Goal: Obtain resource: Obtain resource

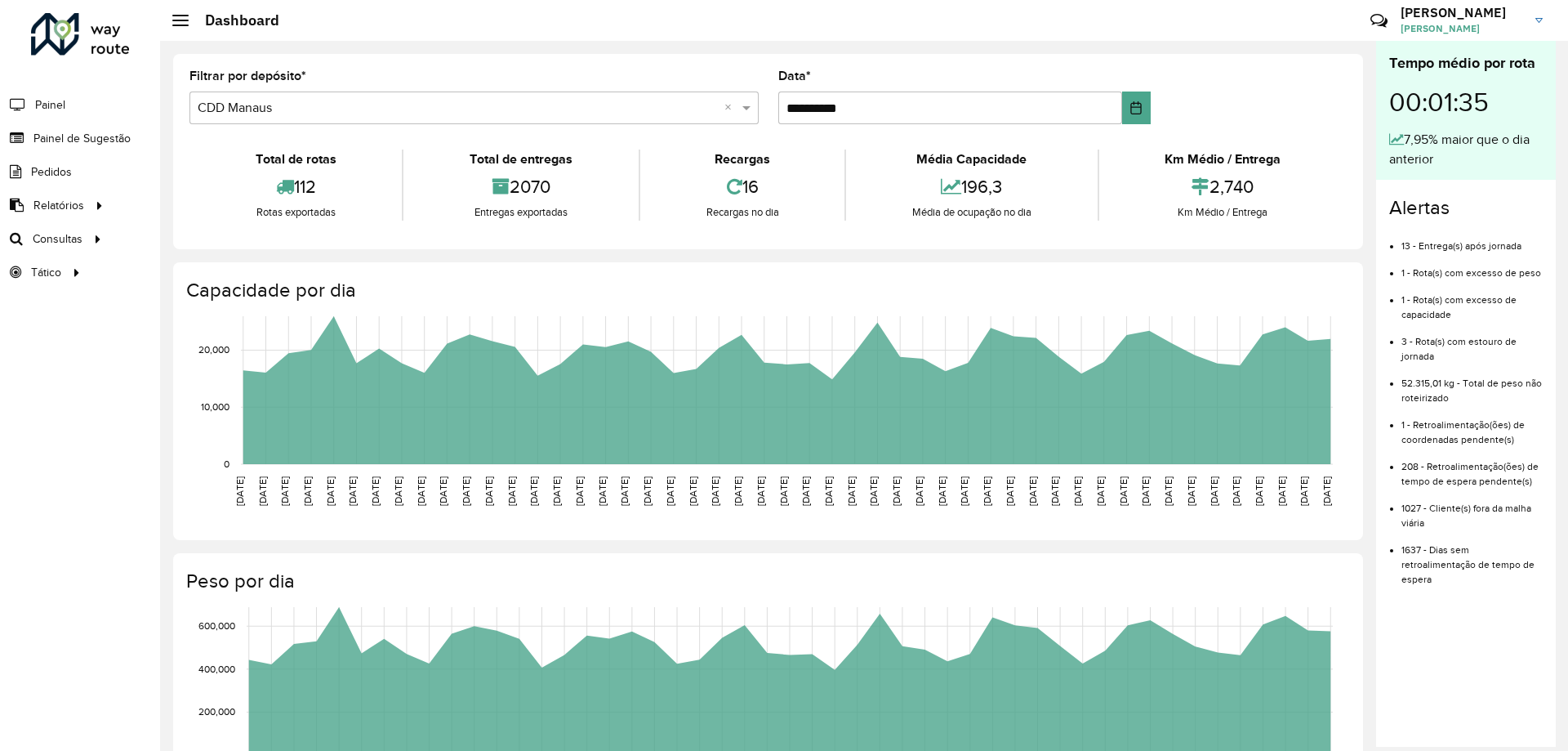
click at [1314, 65] on div "**********" at bounding box center [768, 151] width 1190 height 195
click at [1314, 25] on div "Críticas? Dúvidas? Elogios? Sugestões? Entre em contato conosco!" at bounding box center [1261, 27] width 182 height 55
click at [987, 50] on div "**********" at bounding box center [769, 588] width 1217 height 1094
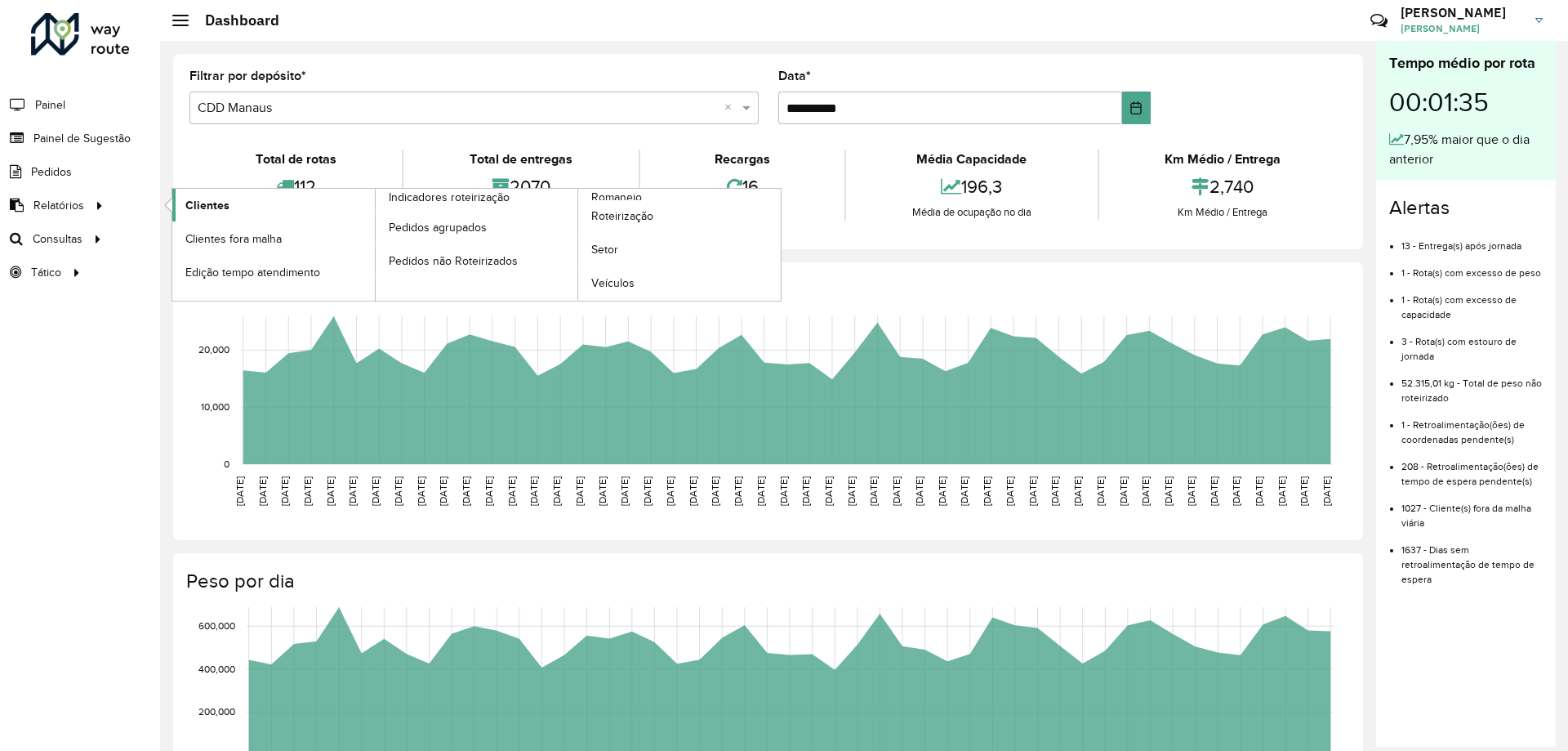
click at [212, 211] on span "Clientes" at bounding box center [207, 205] width 44 height 17
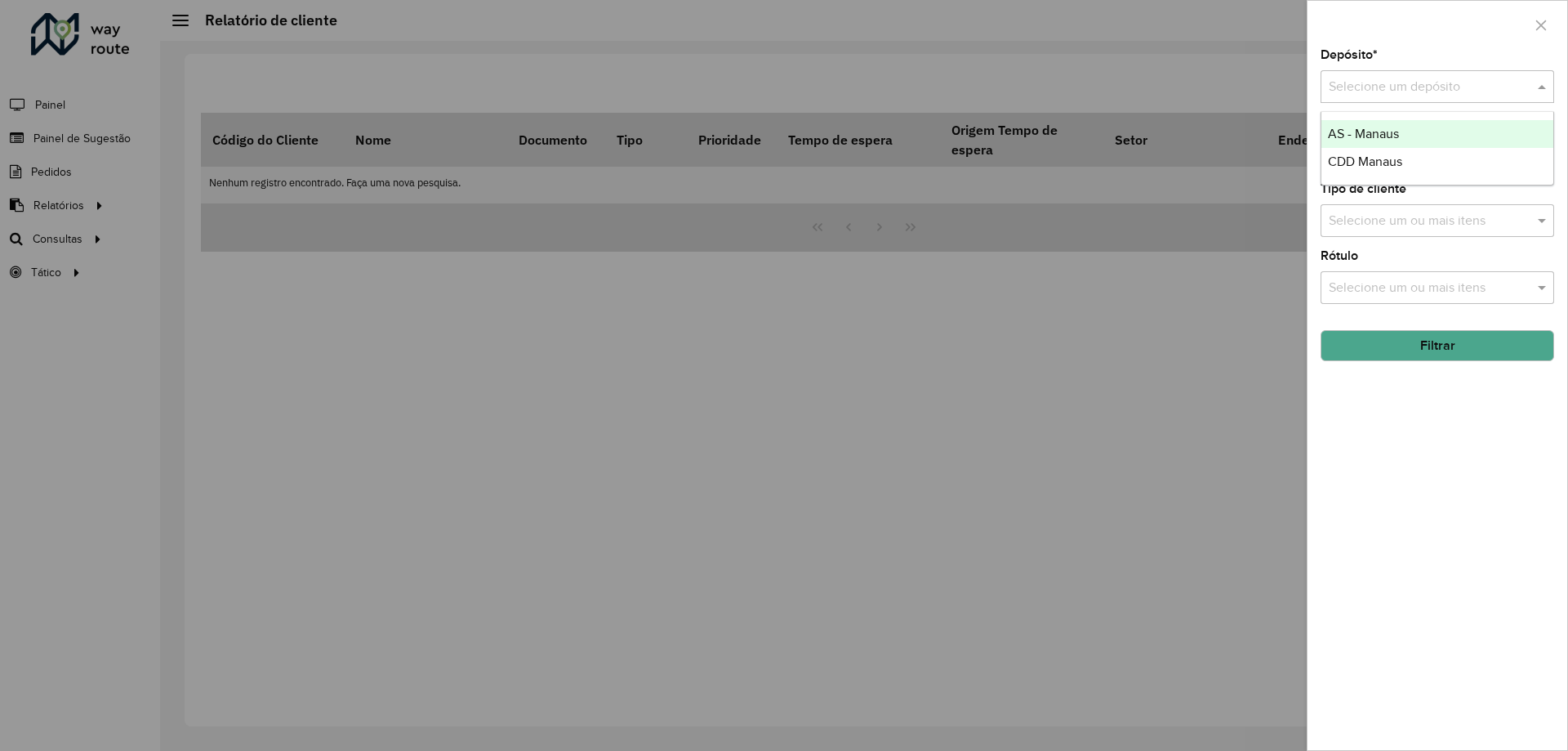
drag, startPoint x: 1422, startPoint y: 72, endPoint x: 1421, endPoint y: 92, distance: 20.0
click at [1422, 73] on div "Selecione um depósito" at bounding box center [1437, 87] width 234 height 32
drag, startPoint x: 1416, startPoint y: 144, endPoint x: 1427, endPoint y: 179, distance: 36.7
click at [1427, 179] on ng-dropdown-panel "AS - Manaus CDD Manaus" at bounding box center [1437, 148] width 234 height 75
click at [1418, 162] on div "CDD Manaus" at bounding box center [1437, 161] width 232 height 28
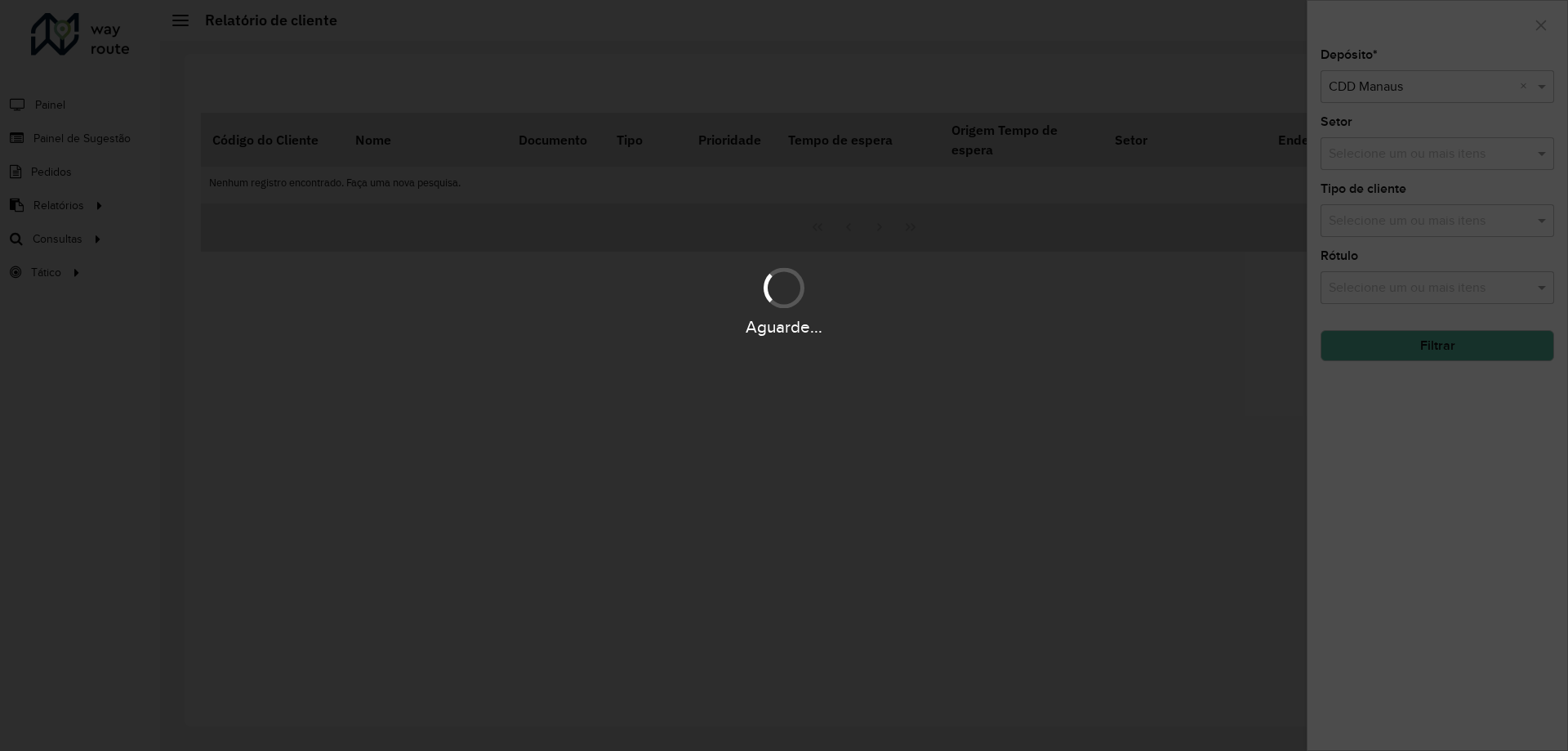
drag, startPoint x: 1410, startPoint y: 141, endPoint x: 1411, endPoint y: 153, distance: 12.0
click at [1411, 141] on div "Aguarde..." at bounding box center [784, 376] width 1568 height 751
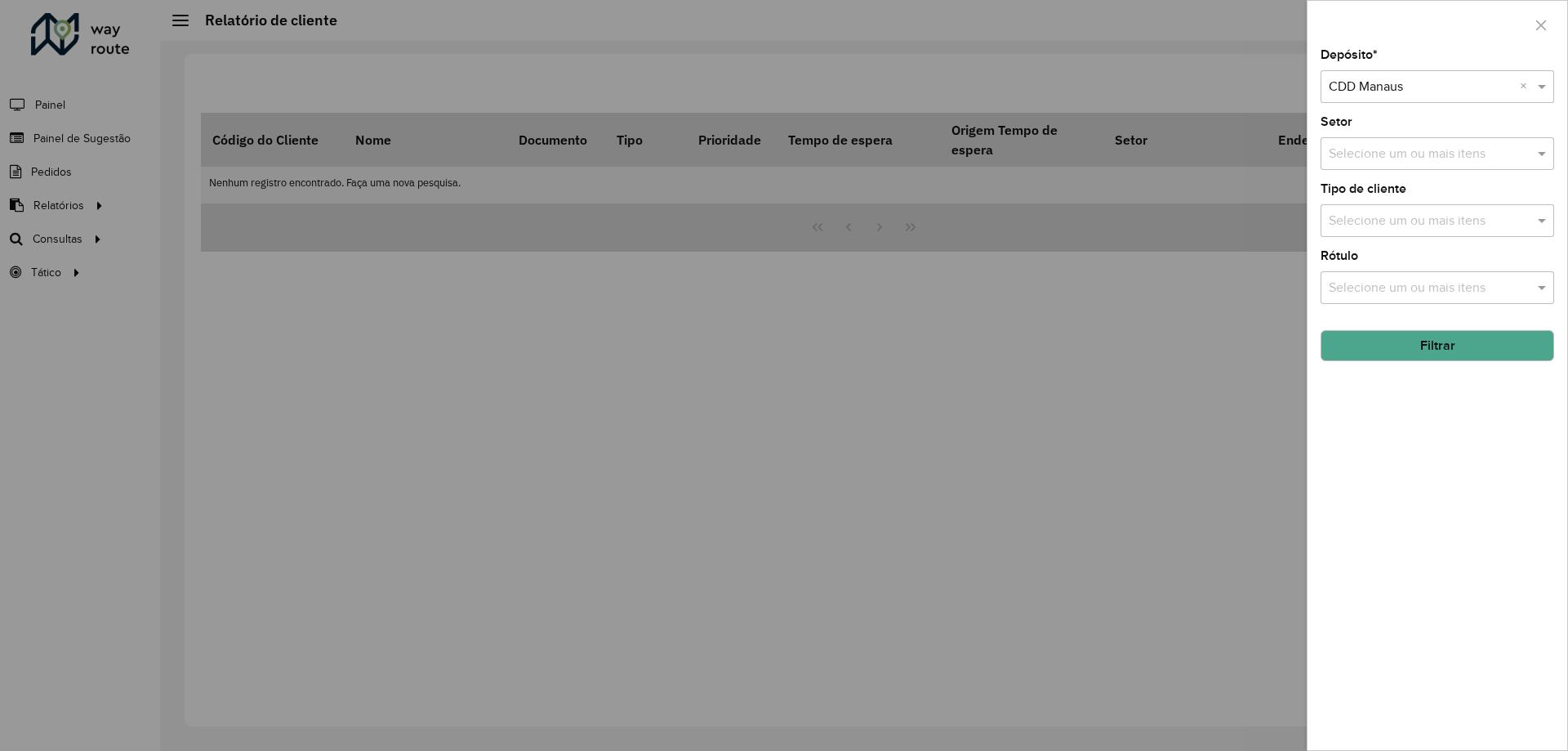
click at [1425, 362] on div "Depósito * Selecione um depósito × CDD Manaus × Setor Selecione um ou mais iten…" at bounding box center [1438, 399] width 260 height 701
click at [1425, 350] on button "Filtrar" at bounding box center [1437, 346] width 234 height 32
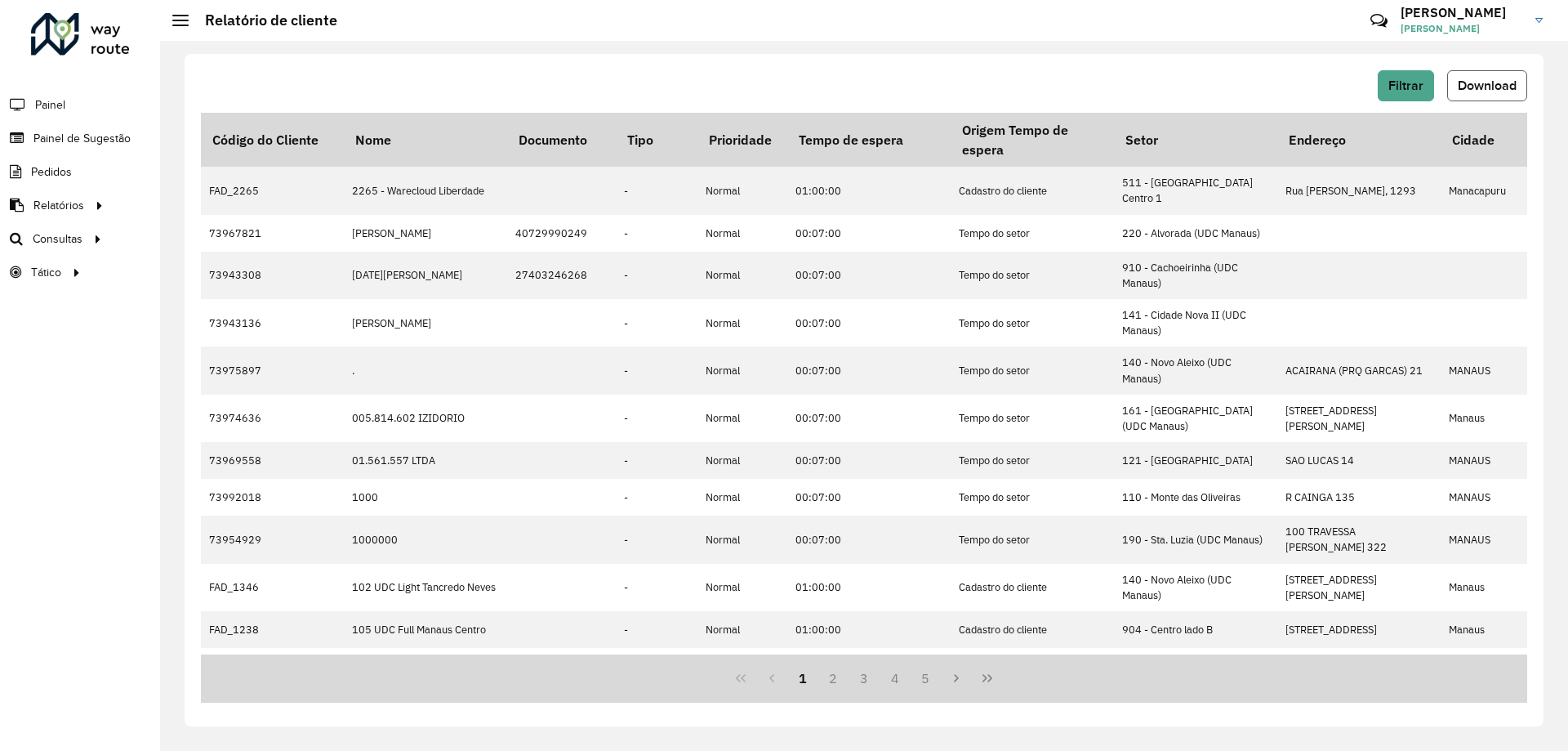
click at [1487, 80] on span "Download" at bounding box center [1488, 85] width 59 height 14
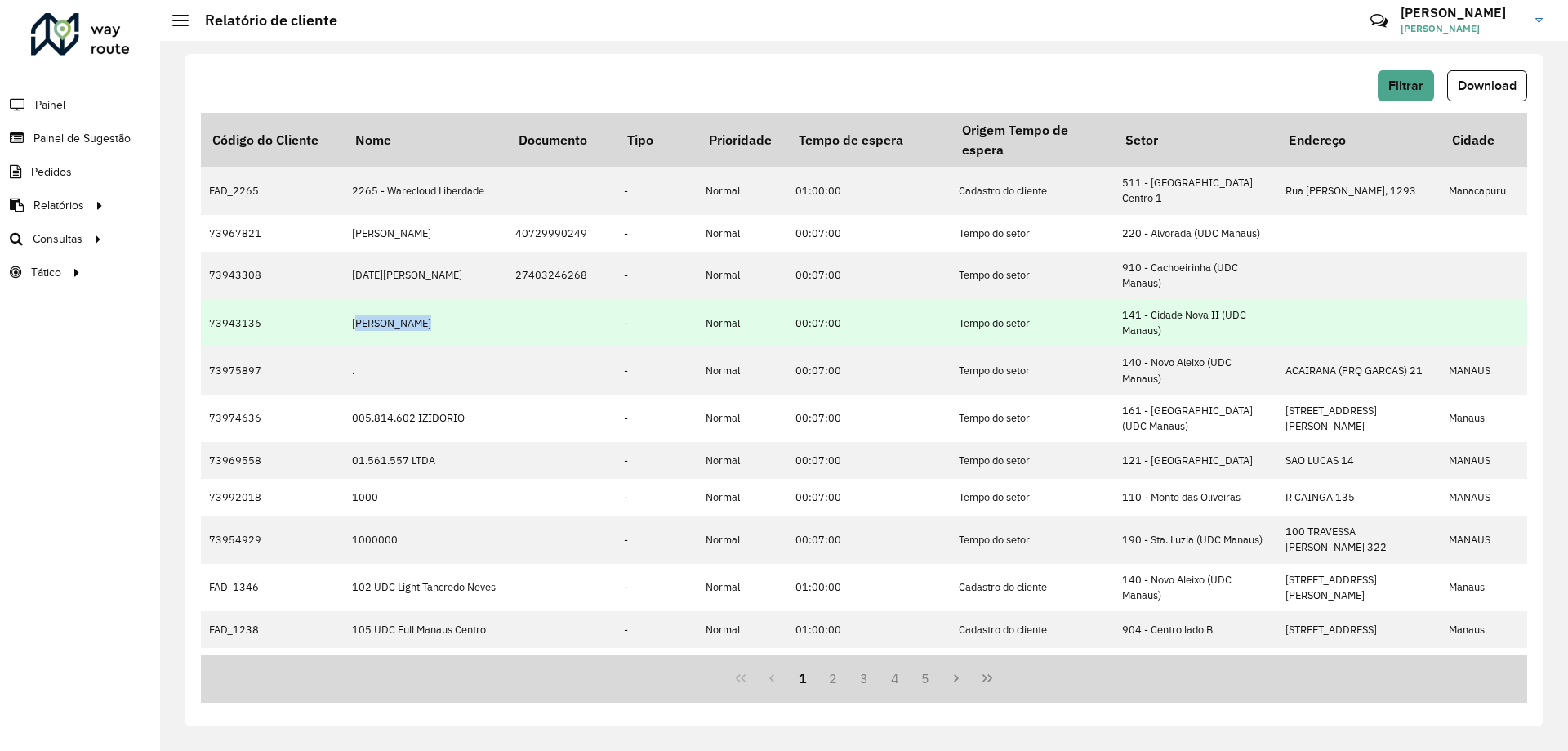
drag, startPoint x: 344, startPoint y: 316, endPoint x: 590, endPoint y: 310, distance: 246.1
click at [360, 310] on td "[PERSON_NAME]" at bounding box center [425, 323] width 163 height 48
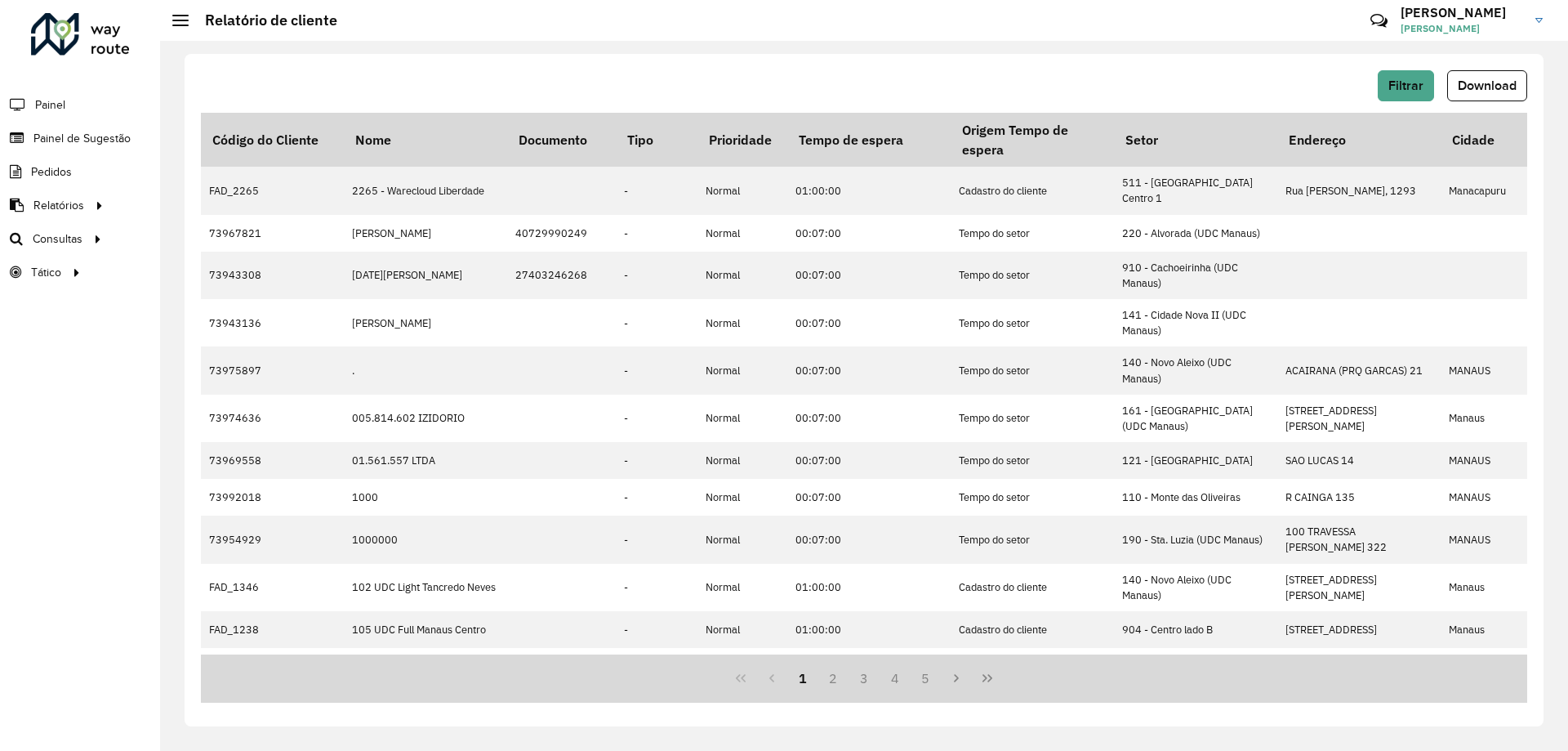
scroll to position [384, 0]
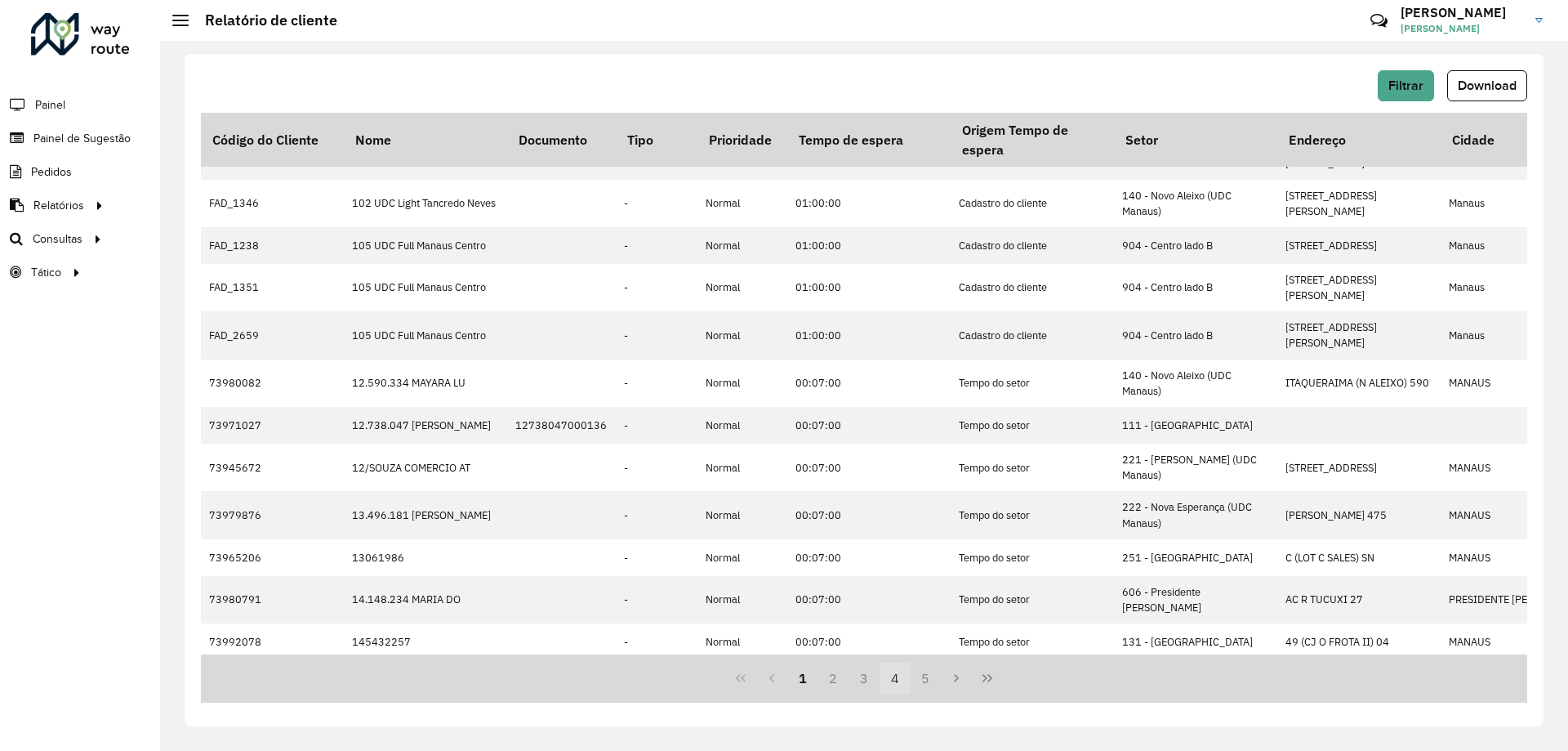
click at [884, 676] on button "4" at bounding box center [895, 678] width 32 height 32
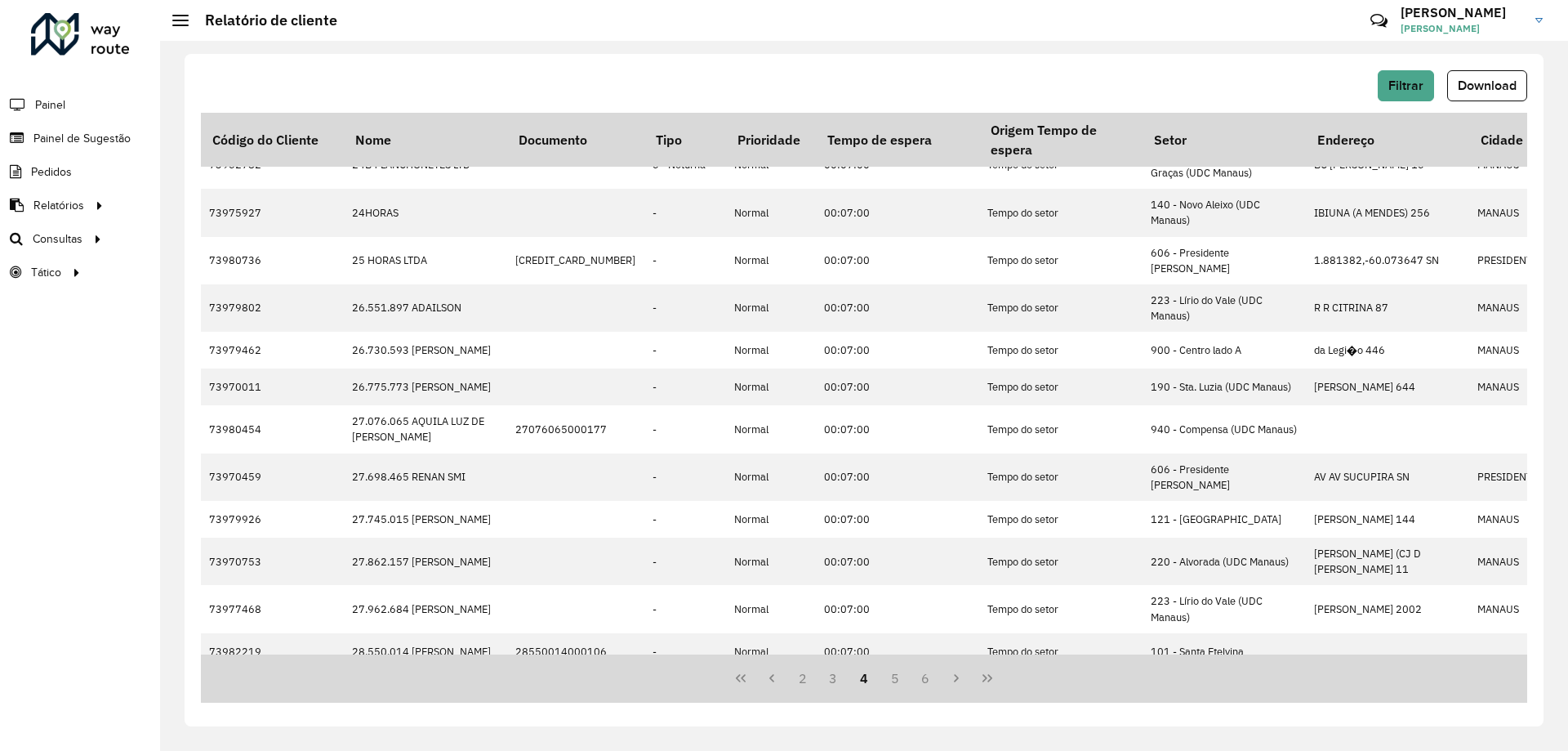
scroll to position [395, 0]
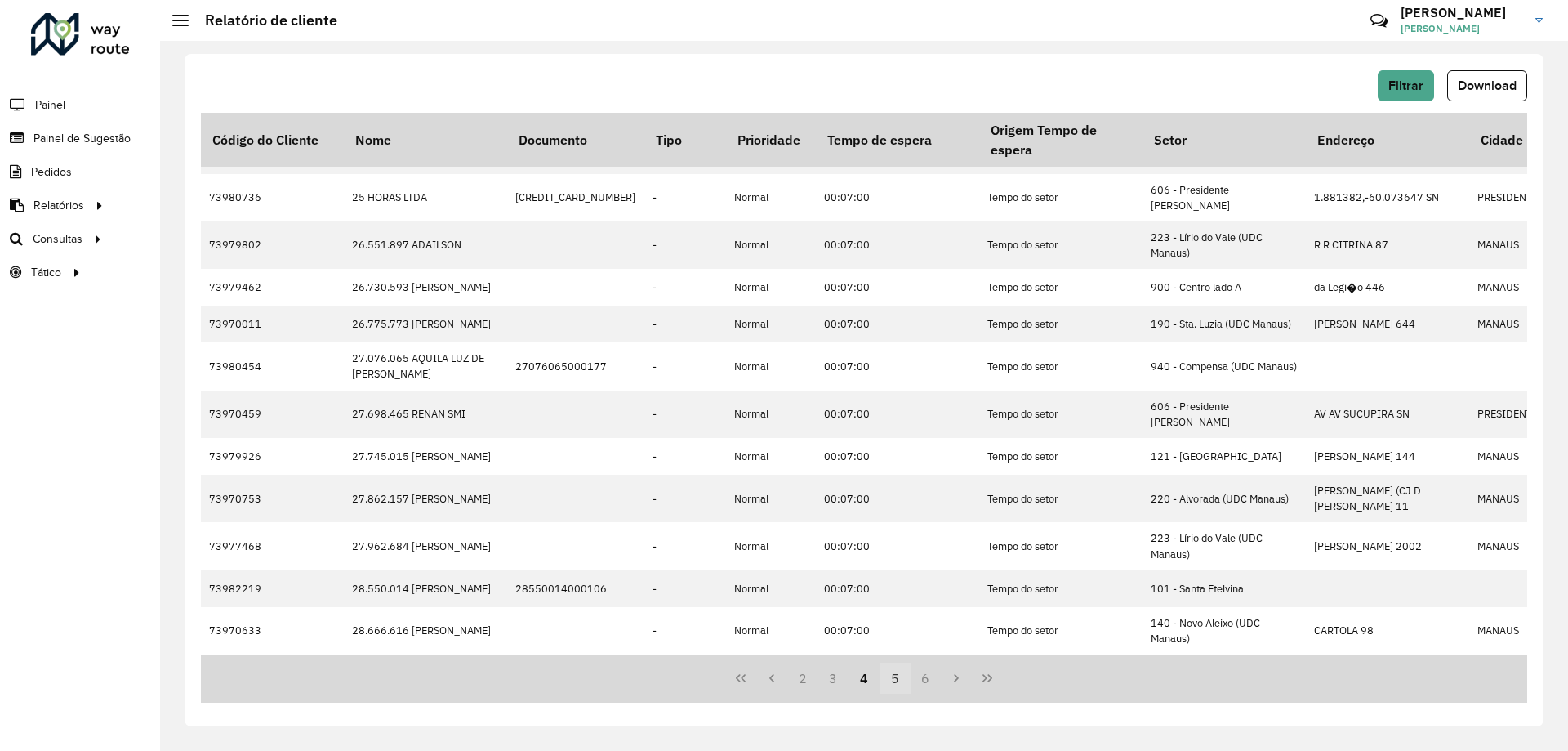
click at [898, 680] on button "5" at bounding box center [895, 678] width 32 height 32
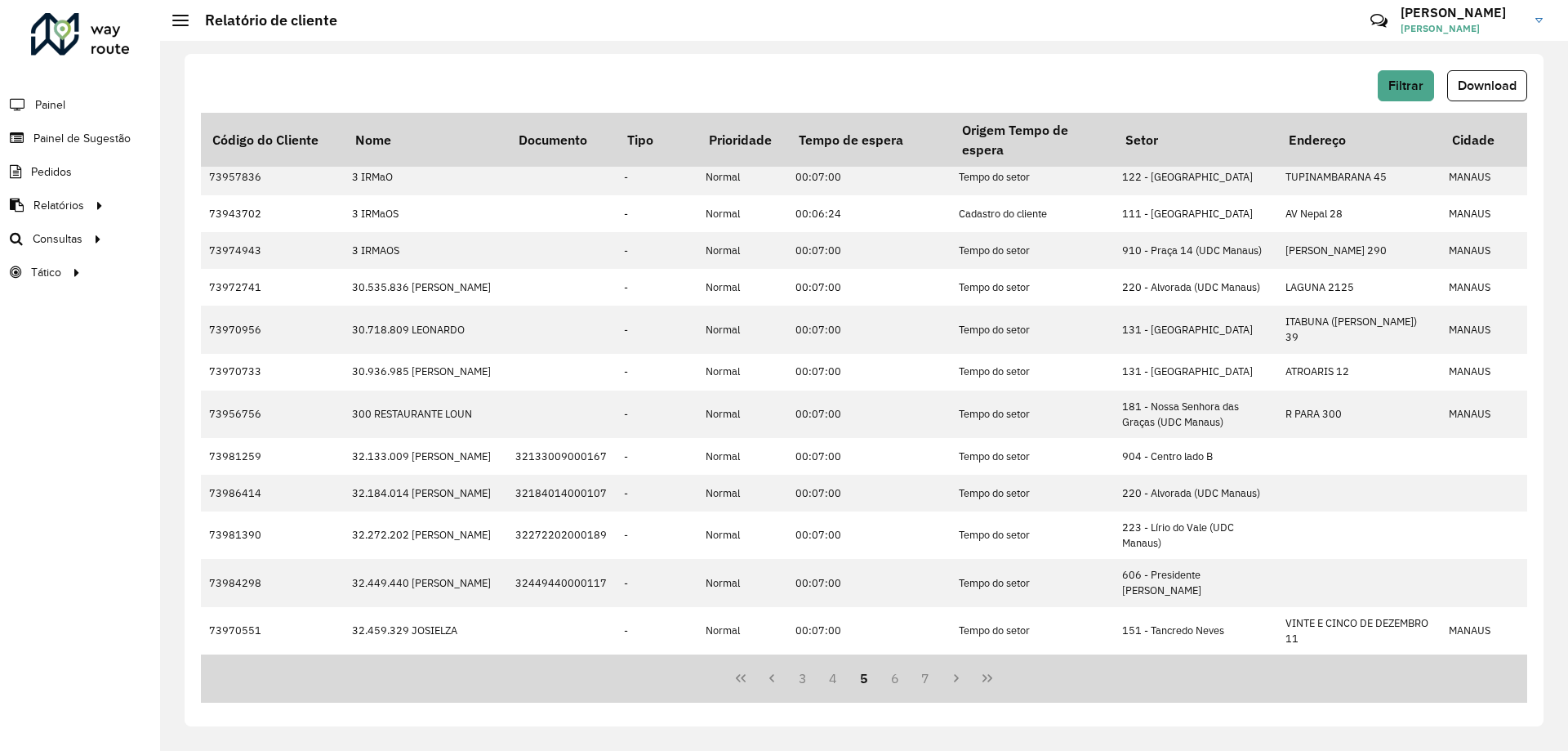
scroll to position [0, 0]
